Goal: Task Accomplishment & Management: Manage account settings

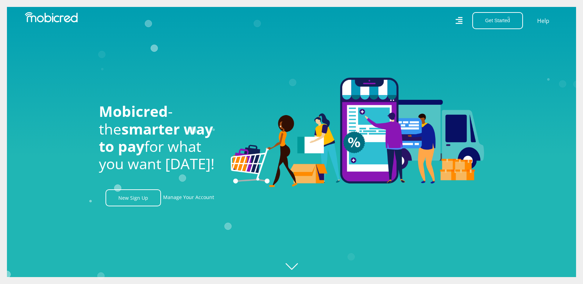
scroll to position [0, 495]
click at [182, 197] on link "Manage Your Account" at bounding box center [188, 198] width 51 height 17
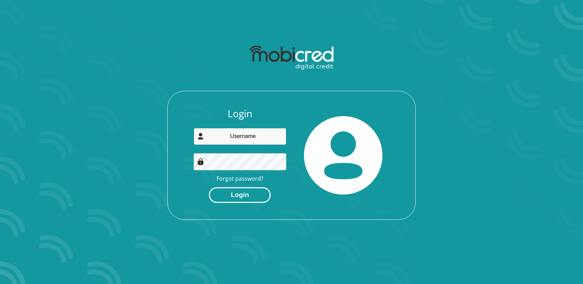
type input "lebogangmanoko@gmail.com"
click at [240, 196] on button "Login" at bounding box center [240, 196] width 62 height 16
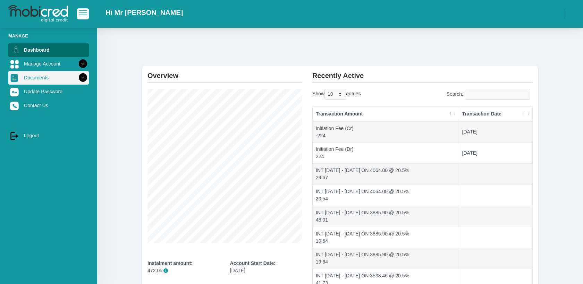
click at [83, 76] on icon at bounding box center [83, 78] width 12 height 12
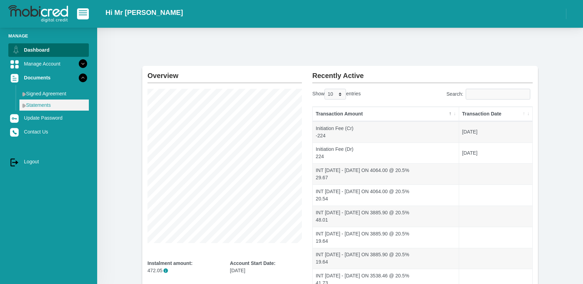
click at [24, 106] on img at bounding box center [24, 105] width 4 height 5
click at [34, 104] on link "Statements" at bounding box center [53, 105] width 69 height 11
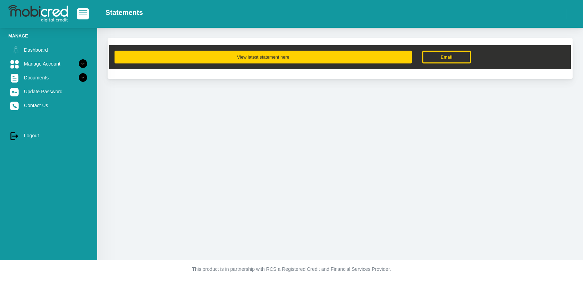
click at [253, 58] on button "View latest statement here" at bounding box center [264, 57] width 298 height 13
